Goal: Task Accomplishment & Management: Manage account settings

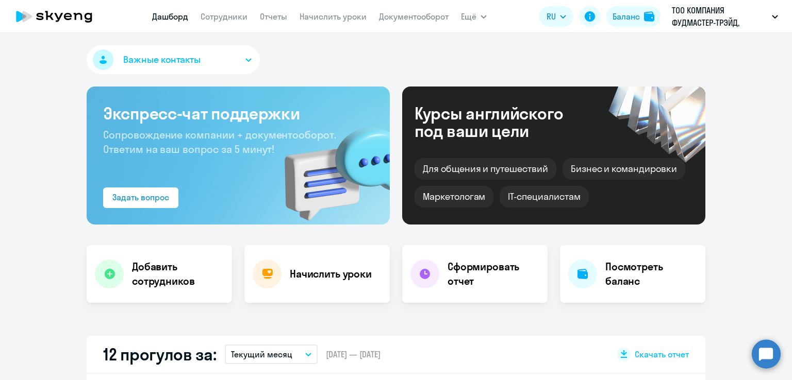
select select "30"
click at [236, 20] on link "Сотрудники" at bounding box center [224, 16] width 47 height 10
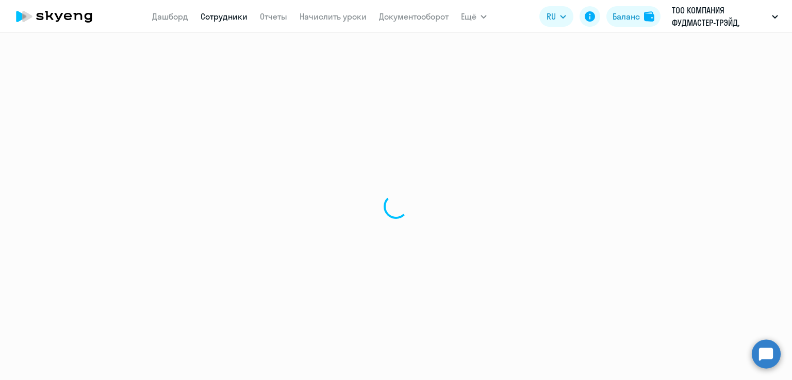
select select "30"
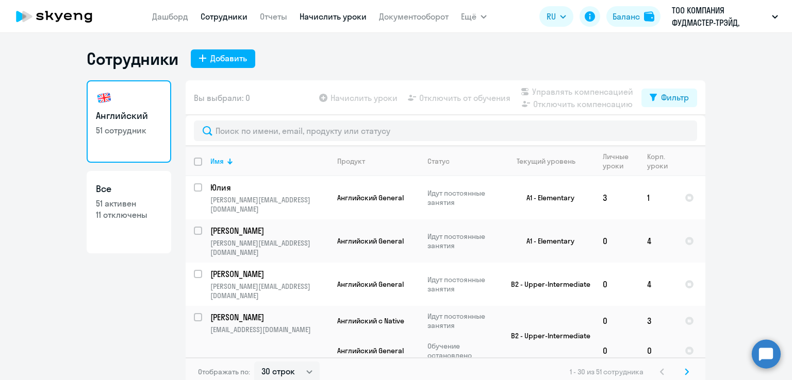
click at [333, 16] on link "Начислить уроки" at bounding box center [333, 16] width 67 height 10
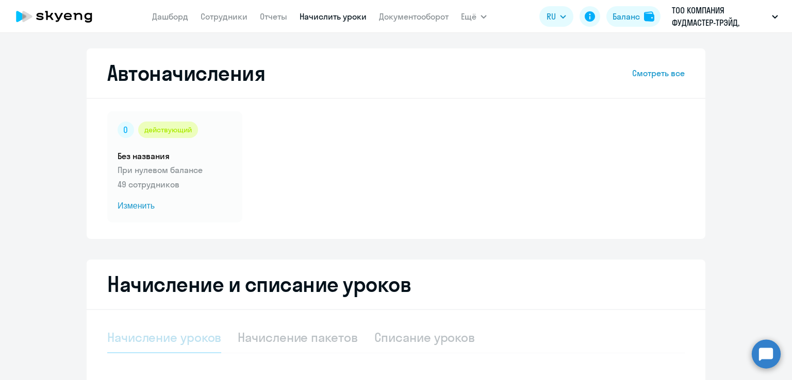
select select "10"
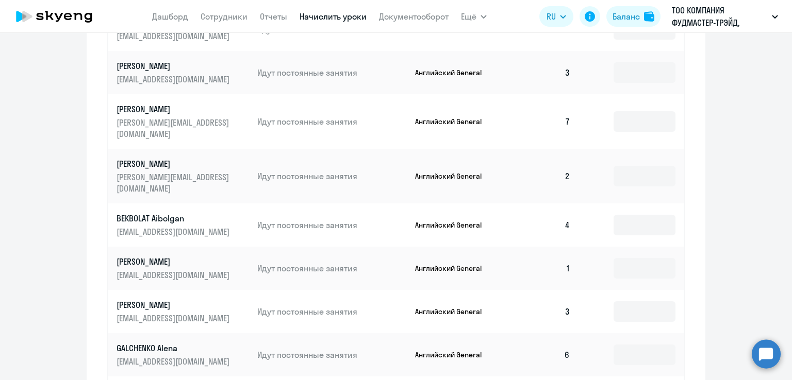
scroll to position [479, 0]
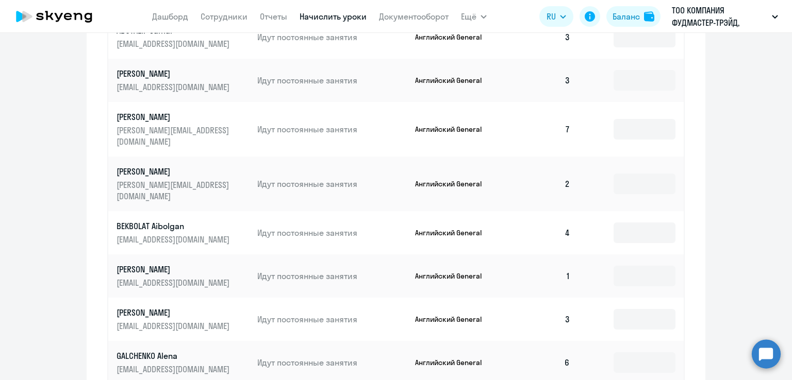
drag, startPoint x: 738, startPoint y: 256, endPoint x: 541, endPoint y: 234, distance: 197.7
click at [738, 256] on ng-component "Автоначисления Смотреть все действующий Без названия При нулевом балансе 49 сот…" at bounding box center [396, 36] width 792 height 934
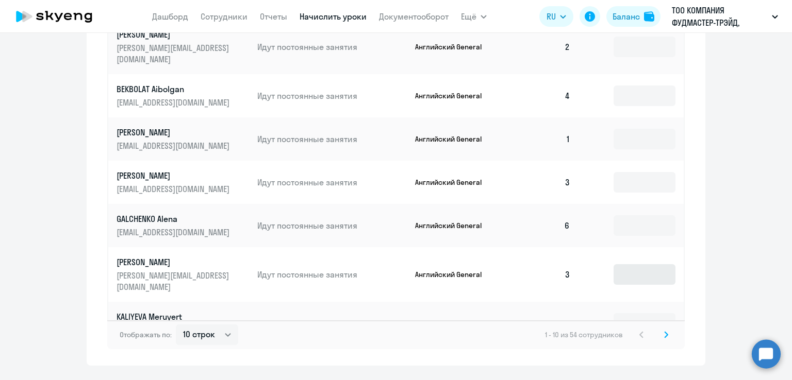
scroll to position [634, 0]
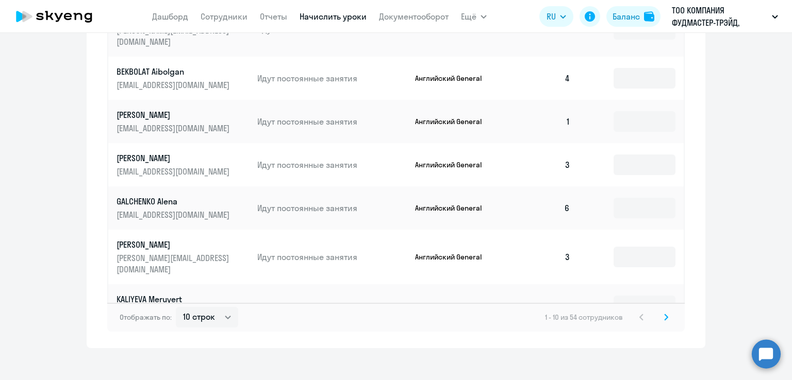
click at [664, 312] on svg-icon at bounding box center [666, 317] width 12 height 12
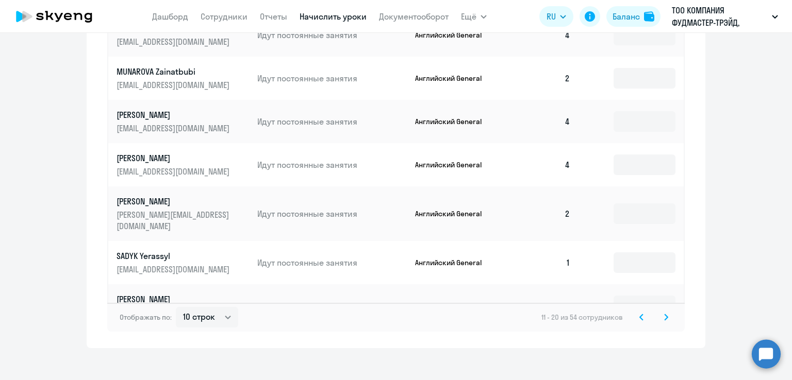
click at [662, 303] on div "Отображать по: 10 строк 30 строк 50 строк 11 - 20 из 54 сотрудников" at bounding box center [395, 317] width 577 height 29
click at [664, 314] on icon at bounding box center [666, 317] width 4 height 7
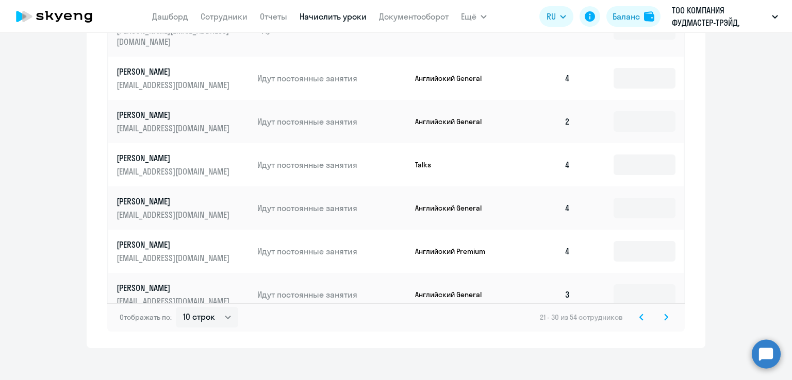
click at [660, 312] on svg-icon at bounding box center [666, 317] width 12 height 12
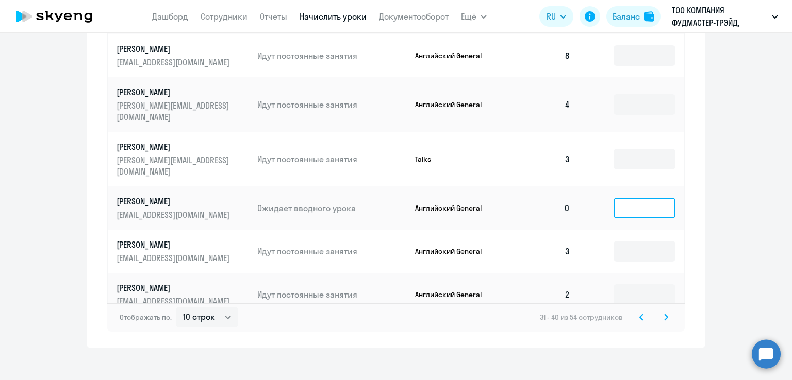
click at [631, 198] on input at bounding box center [645, 208] width 62 height 21
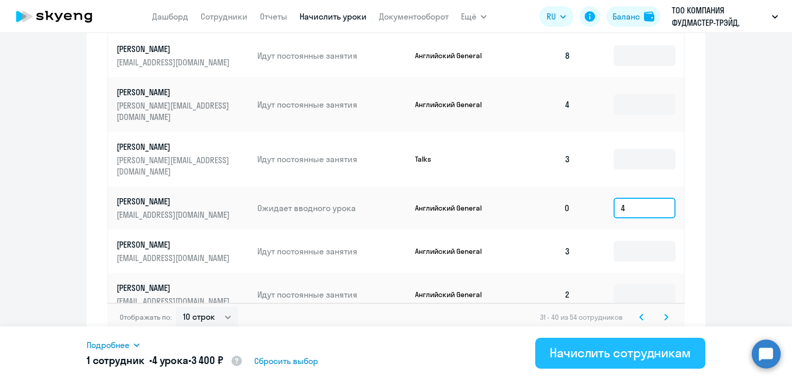
type input "4"
click at [591, 345] on div "Начислить сотрудникам" at bounding box center [620, 353] width 141 height 16
